Goal: Task Accomplishment & Management: Manage account settings

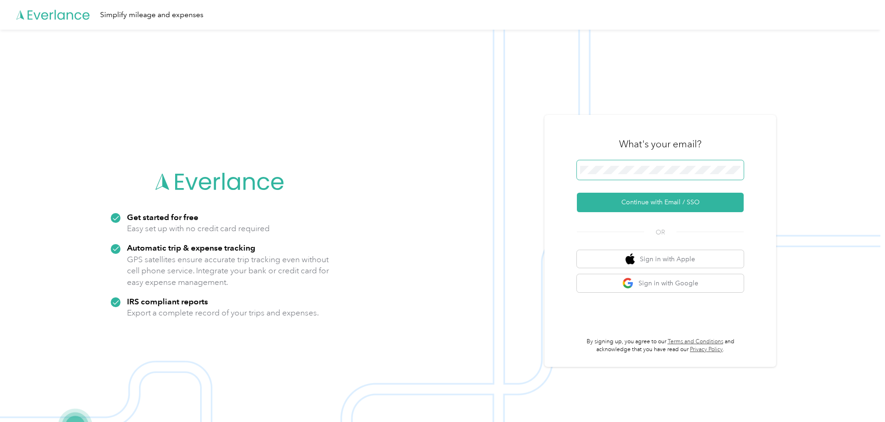
click at [607, 164] on span at bounding box center [660, 169] width 167 height 19
click at [655, 203] on button "Continue with Email / SSO" at bounding box center [660, 202] width 167 height 19
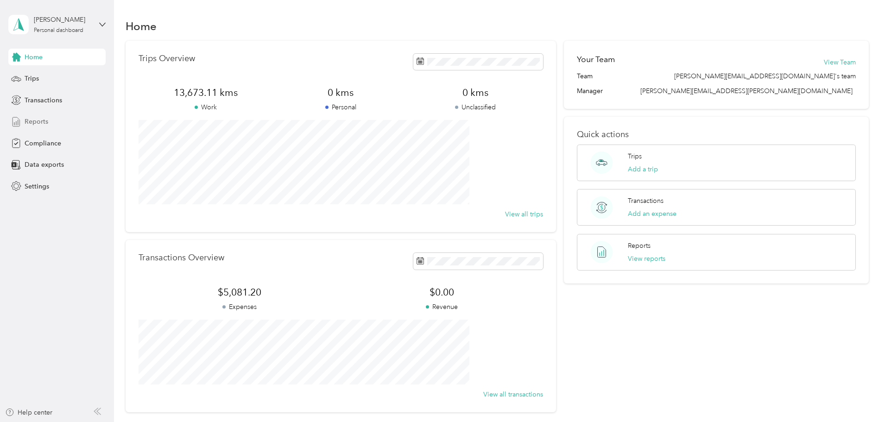
click at [42, 124] on span "Reports" at bounding box center [37, 122] width 24 height 10
